Goal: Information Seeking & Learning: Learn about a topic

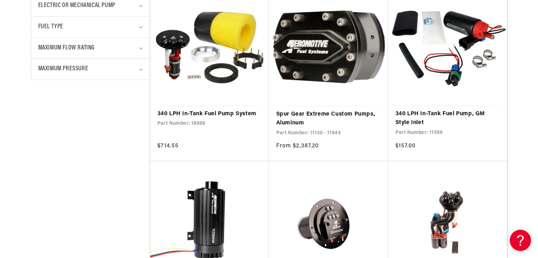
scroll to position [389, 0]
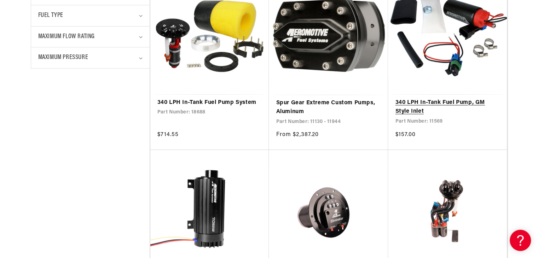
click at [474, 98] on link "340 LPH In-Tank Fuel Pump, GM Style Inlet" at bounding box center [447, 107] width 105 height 18
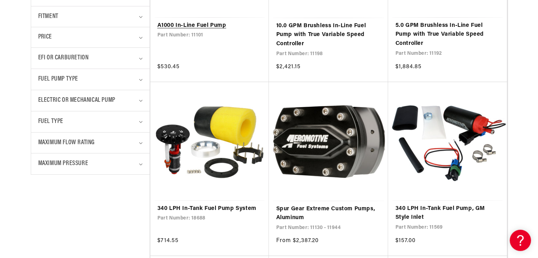
scroll to position [141, 0]
